Goal: Task Accomplishment & Management: Manage account settings

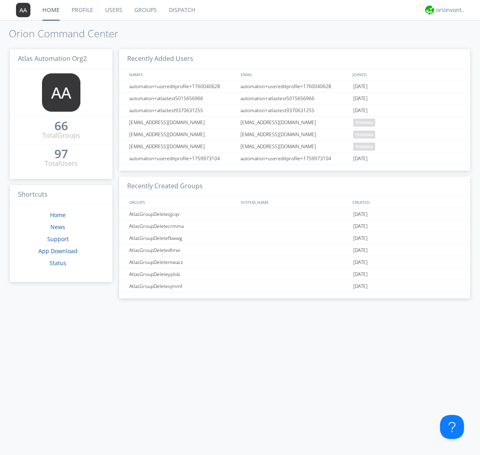
click at [145, 10] on link "Groups" at bounding box center [146, 10] width 34 height 20
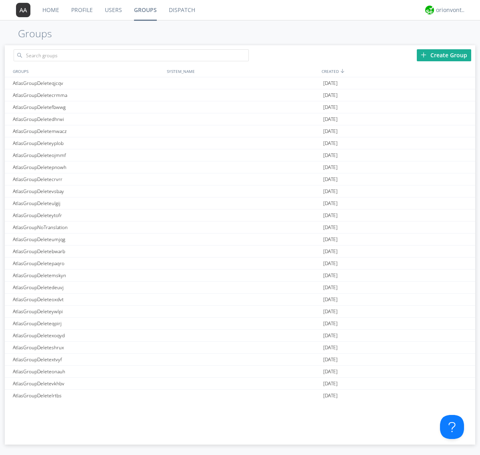
click at [444, 55] on div "Create Group" at bounding box center [444, 55] width 54 height 12
click at [145, 10] on link "Groups" at bounding box center [145, 10] width 35 height 20
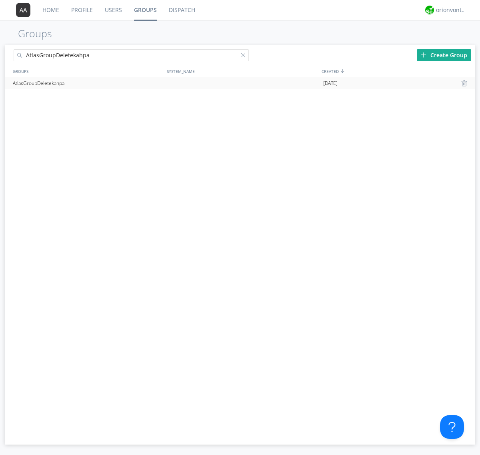
type input "AtlasGroupDeletekahpa"
click at [245, 56] on div at bounding box center [245, 57] width 8 height 8
type input "AtlasGroupDeletekahpa"
click at [88, 83] on div "AtlasGroupDeletekahpa" at bounding box center [88, 83] width 154 height 12
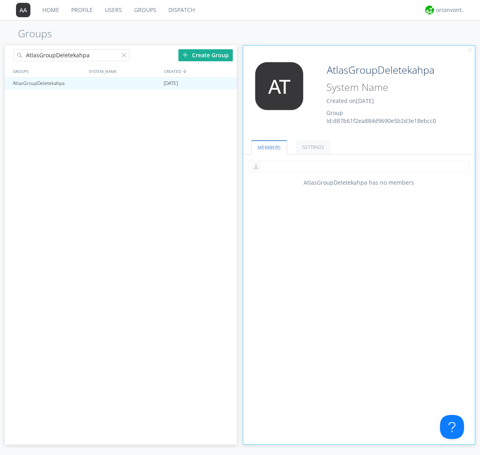
click at [359, 166] on input "text" at bounding box center [359, 167] width 221 height 12
type input "automation+atlas0002+org2"
click at [449, 10] on div "orionvontas+atlas+automation+org2" at bounding box center [451, 10] width 30 height 8
